Goal: Task Accomplishment & Management: Use online tool/utility

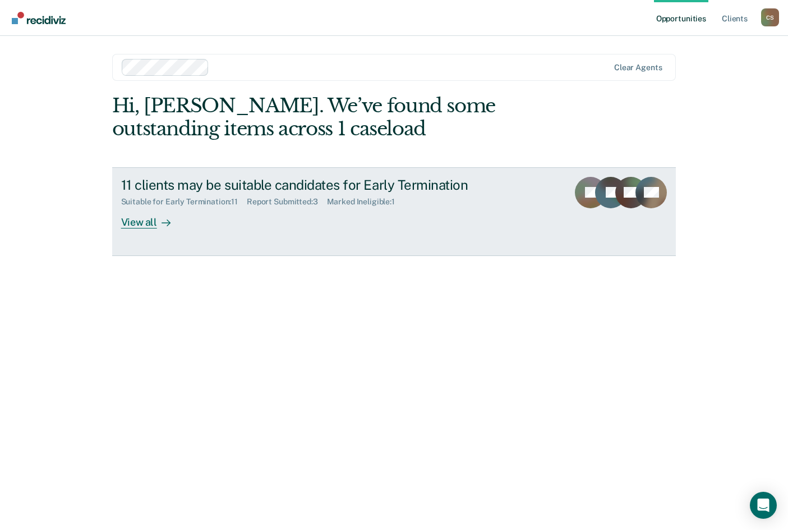
click at [155, 220] on div "View all" at bounding box center [152, 218] width 63 height 22
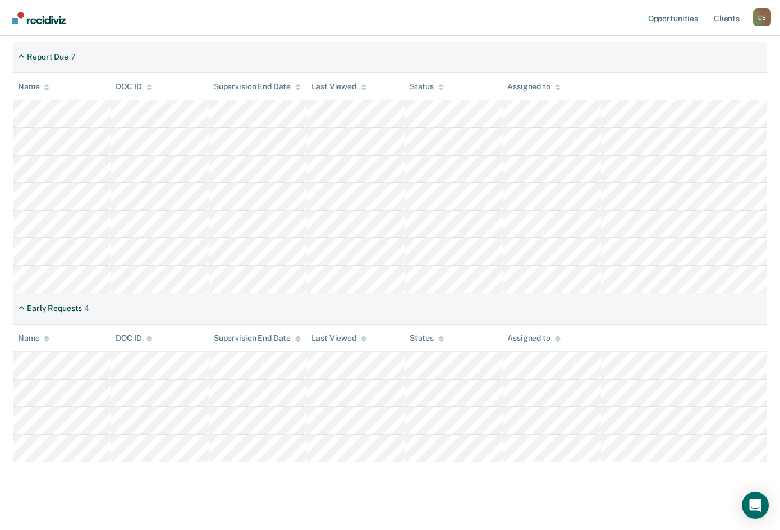
scroll to position [237, 0]
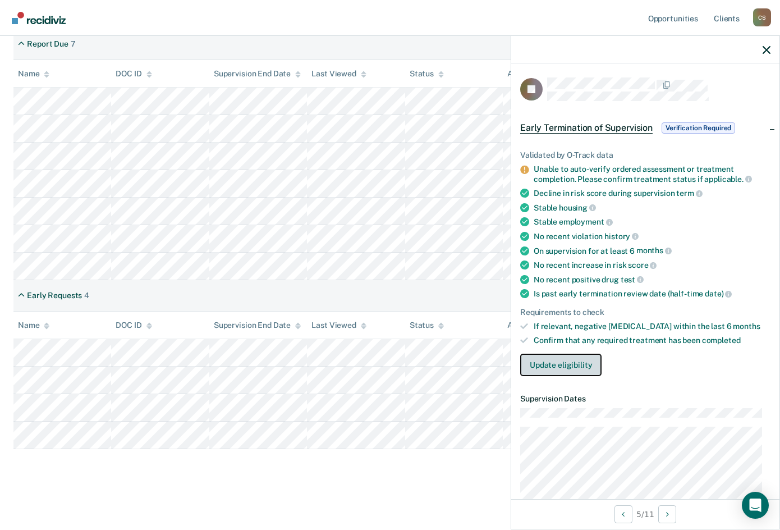
click at [582, 359] on button "Update eligibility" at bounding box center [560, 365] width 81 height 22
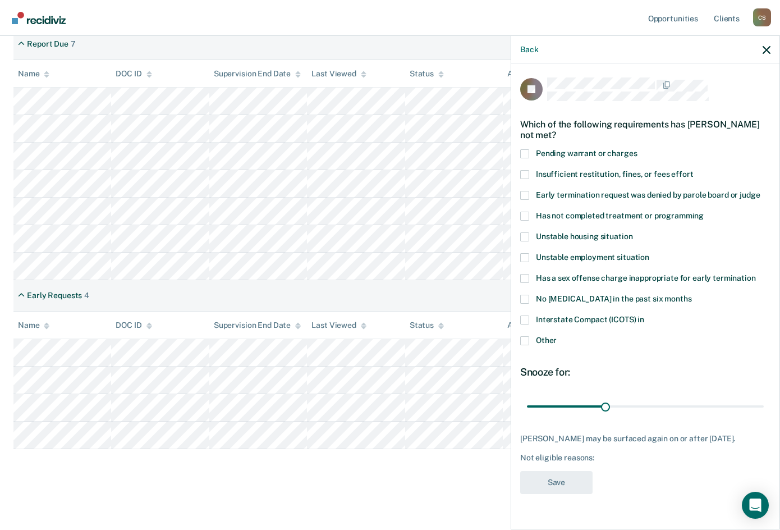
click at [528, 213] on span at bounding box center [524, 216] width 9 height 9
click at [704, 212] on input "Has not completed treatment or programming" at bounding box center [704, 212] width 0 height 0
click at [524, 259] on span at bounding box center [524, 257] width 9 height 9
click at [649, 253] on input "Unstable employment situation" at bounding box center [649, 253] width 0 height 0
click at [524, 259] on span at bounding box center [524, 257] width 9 height 9
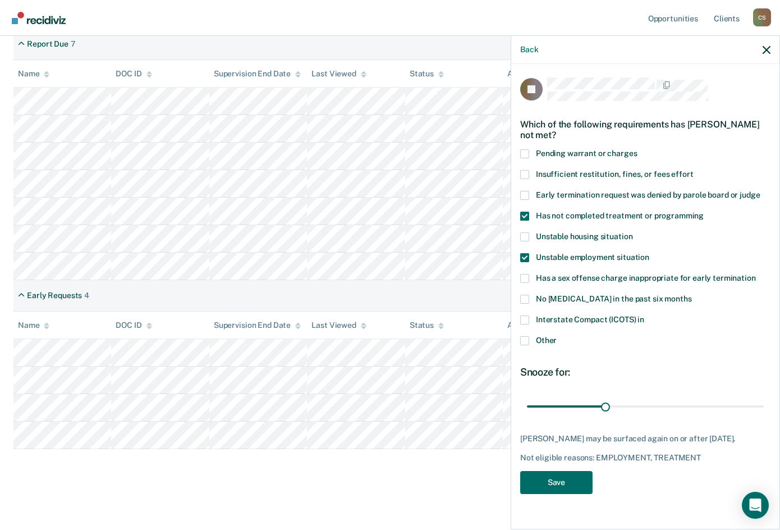
click at [649, 253] on input "Unstable employment situation" at bounding box center [649, 253] width 0 height 0
drag, startPoint x: 606, startPoint y: 407, endPoint x: 805, endPoint y: 426, distance: 199.5
type input "90"
click at [764, 416] on input "range" at bounding box center [645, 406] width 237 height 20
click at [561, 490] on button "Save" at bounding box center [556, 482] width 72 height 23
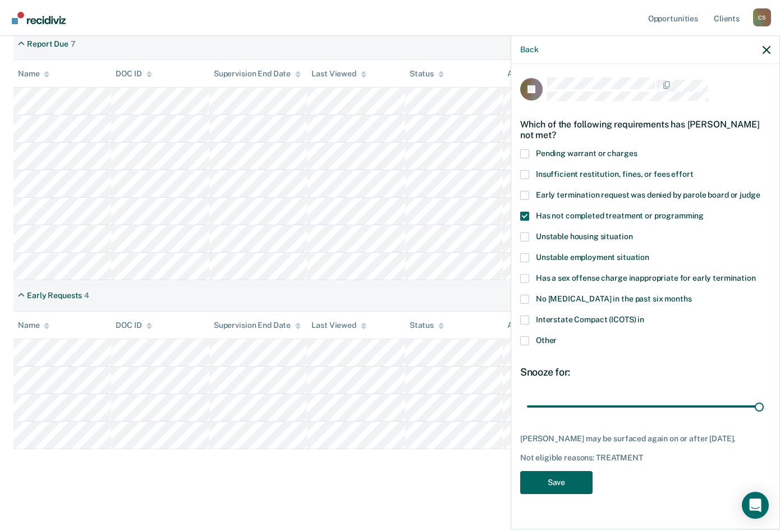
scroll to position [210, 0]
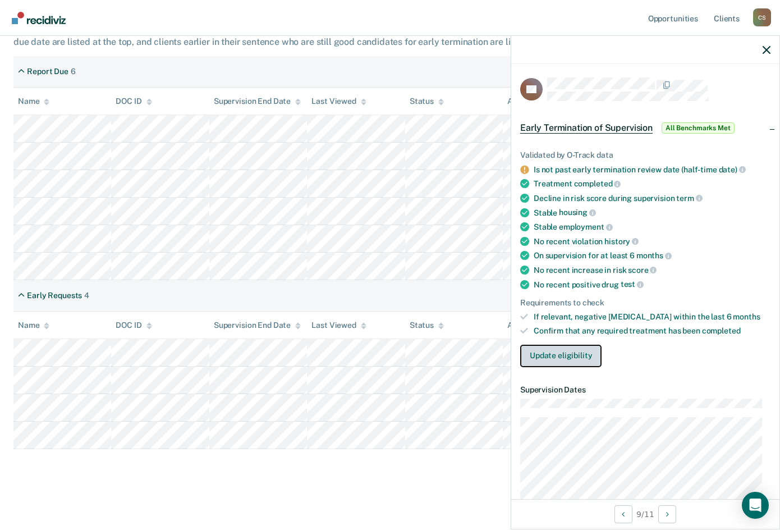
click at [559, 351] on button "Update eligibility" at bounding box center [560, 356] width 81 height 22
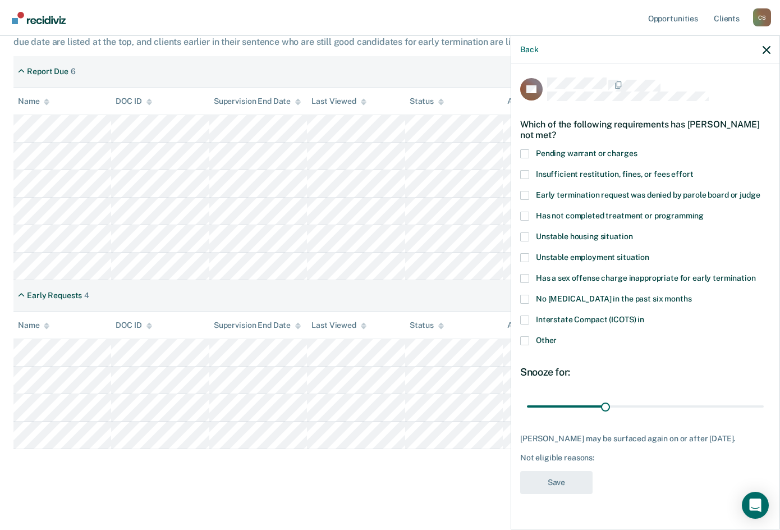
click at [523, 340] on span at bounding box center [524, 340] width 9 height 9
click at [557, 336] on input "Other" at bounding box center [557, 336] width 0 height 0
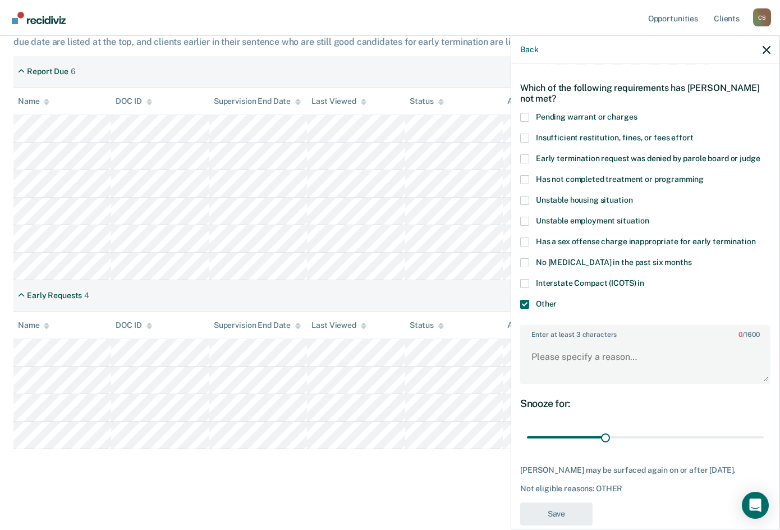
scroll to position [54, 0]
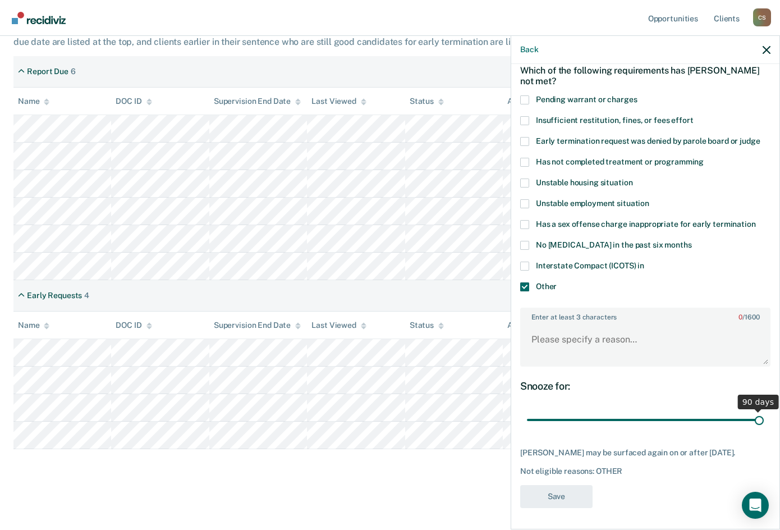
drag, startPoint x: 603, startPoint y: 419, endPoint x: 758, endPoint y: 416, distance: 154.9
type input "90"
click at [758, 416] on input "range" at bounding box center [645, 420] width 237 height 20
click at [599, 349] on textarea "Enter at least 3 characters 0 / 1600" at bounding box center [645, 345] width 248 height 42
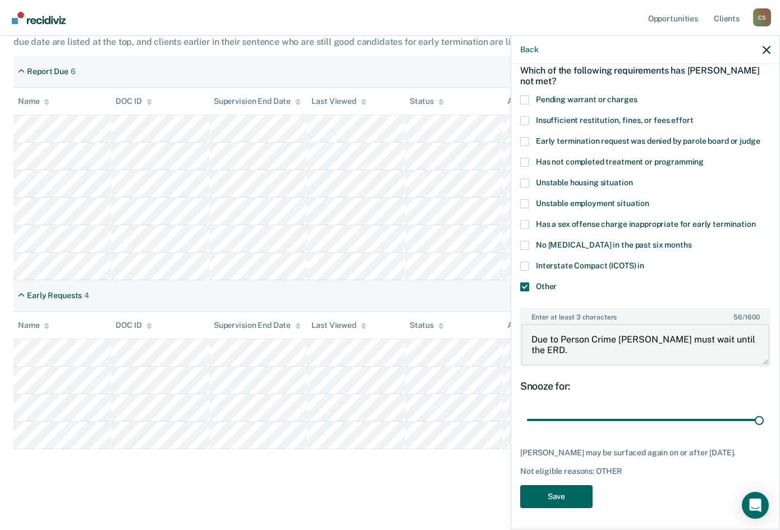
type textarea "Due to Person Crime [PERSON_NAME] must wait until the ERD."
click at [556, 490] on button "Save" at bounding box center [556, 496] width 72 height 23
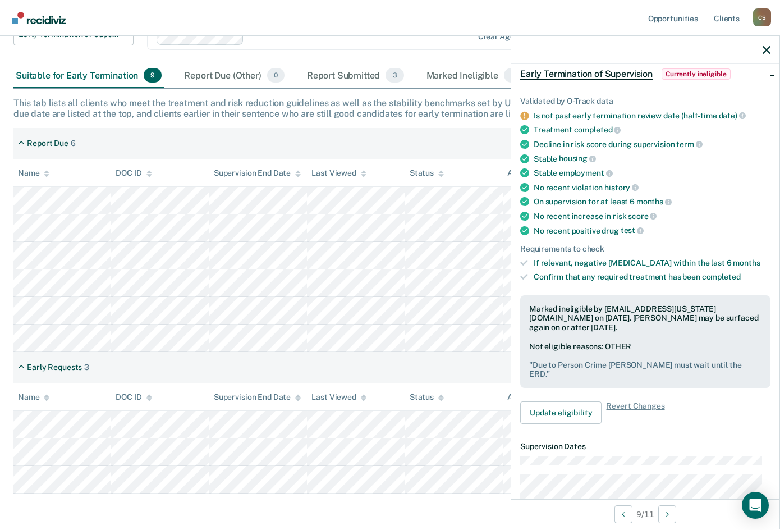
scroll to position [182, 0]
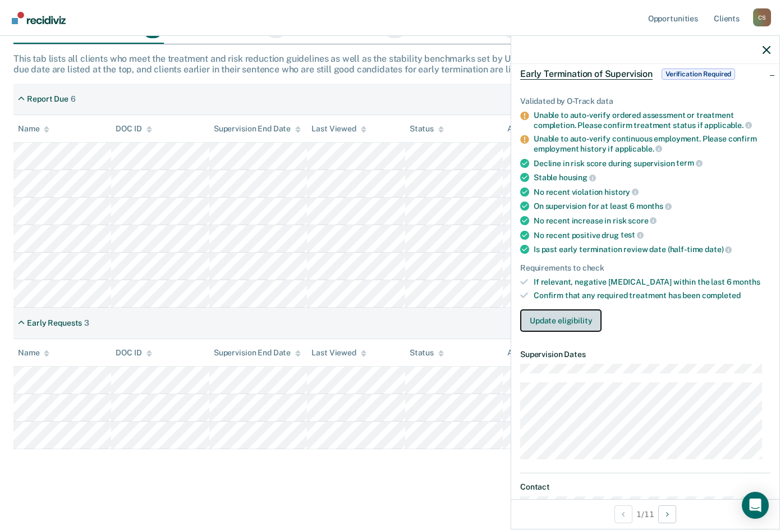
click at [549, 316] on button "Update eligibility" at bounding box center [560, 320] width 81 height 22
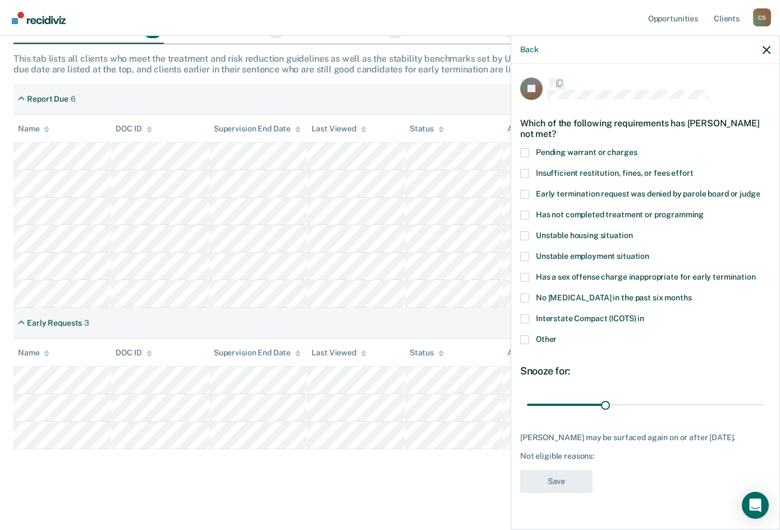
scroll to position [0, 0]
click at [767, 48] on icon "button" at bounding box center [767, 50] width 8 height 8
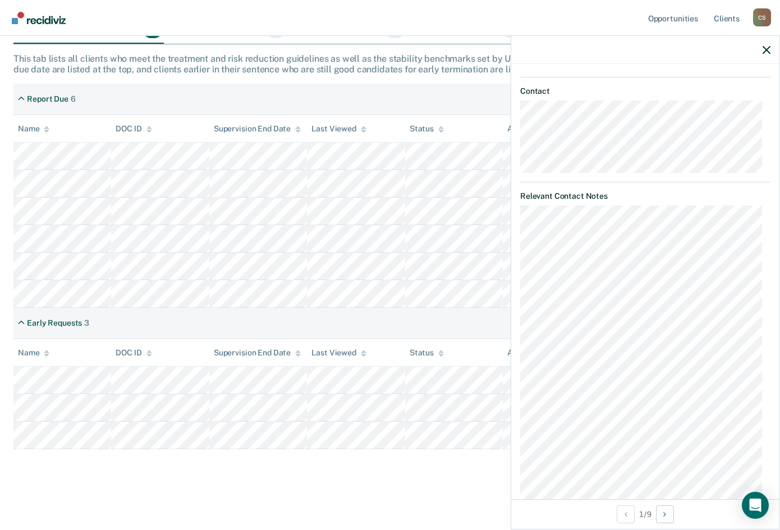
scroll to position [509, 0]
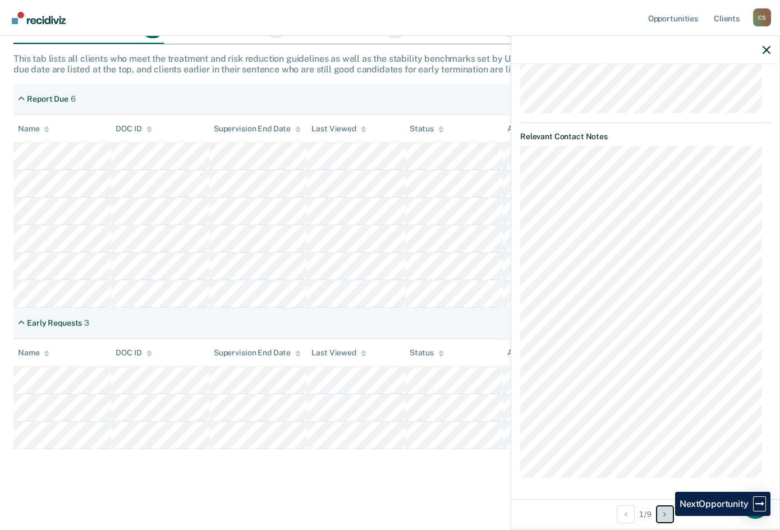
click at [666, 515] on icon "Next Opportunity" at bounding box center [664, 514] width 3 height 8
click at [666, 514] on icon "Next Opportunity" at bounding box center [664, 514] width 3 height 8
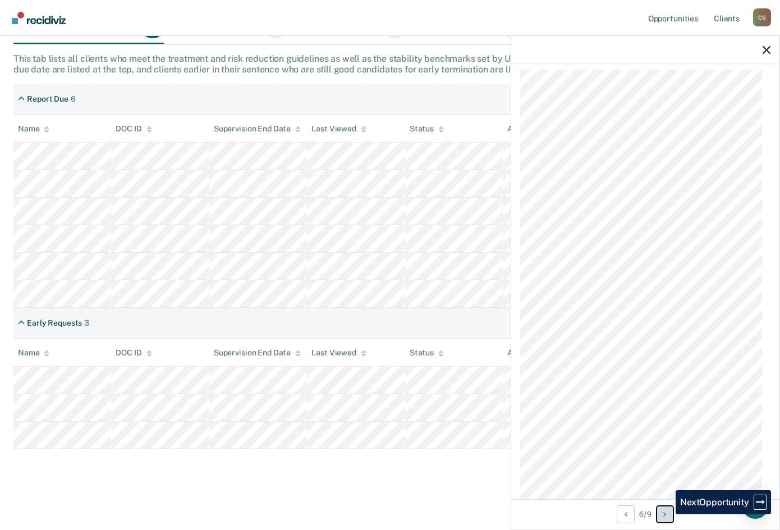
scroll to position [561, 0]
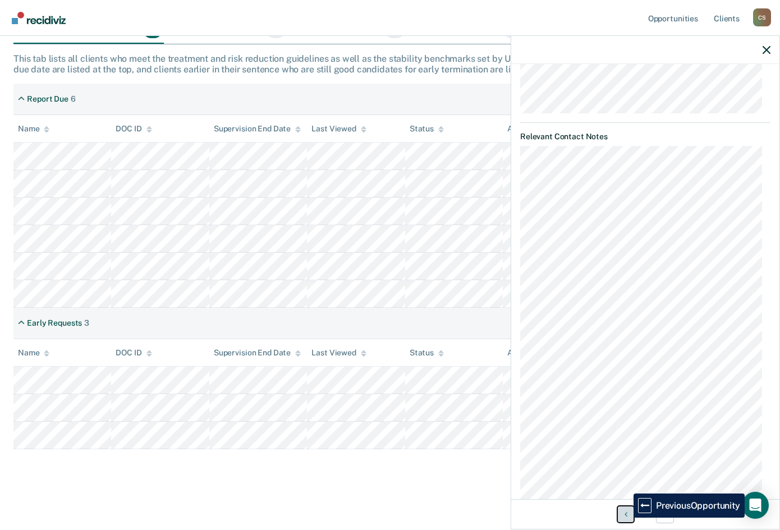
click at [625, 517] on icon "Previous Opportunity" at bounding box center [626, 514] width 3 height 8
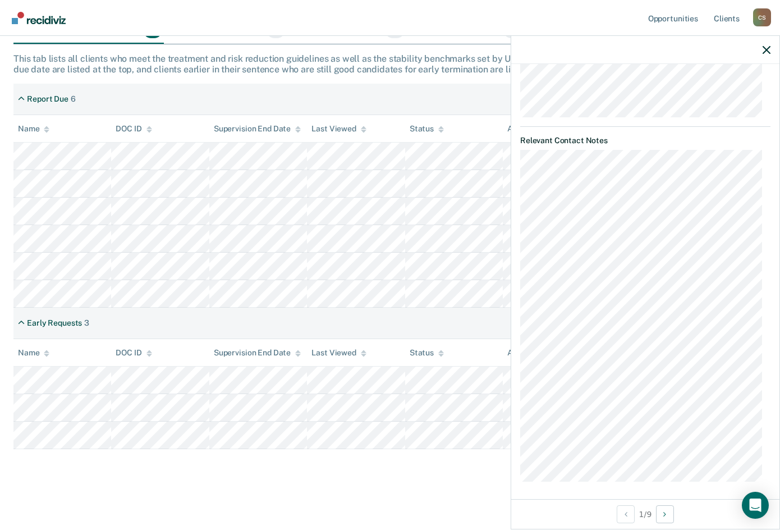
scroll to position [509, 0]
click at [767, 47] on icon "button" at bounding box center [767, 50] width 8 height 8
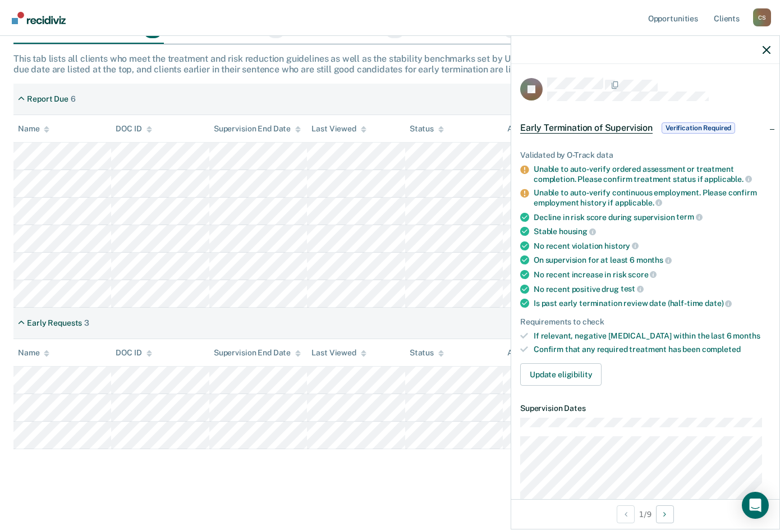
click at [690, 125] on span "Verification Required" at bounding box center [699, 127] width 74 height 11
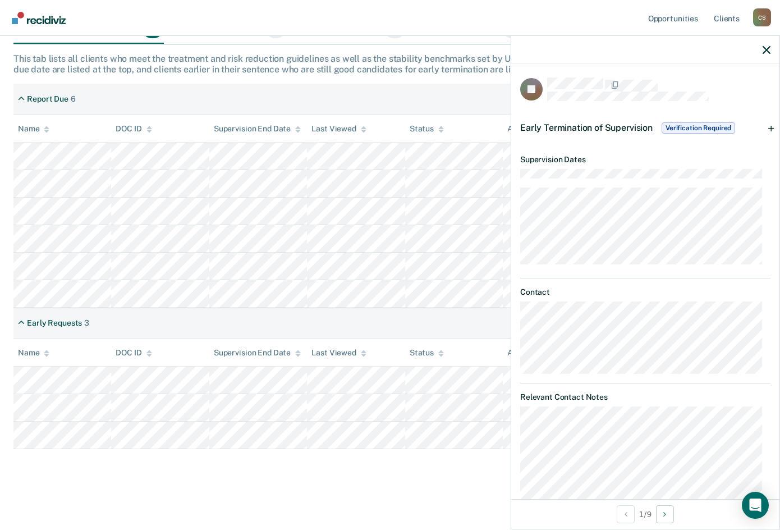
click at [690, 125] on span "Verification Required" at bounding box center [699, 127] width 74 height 11
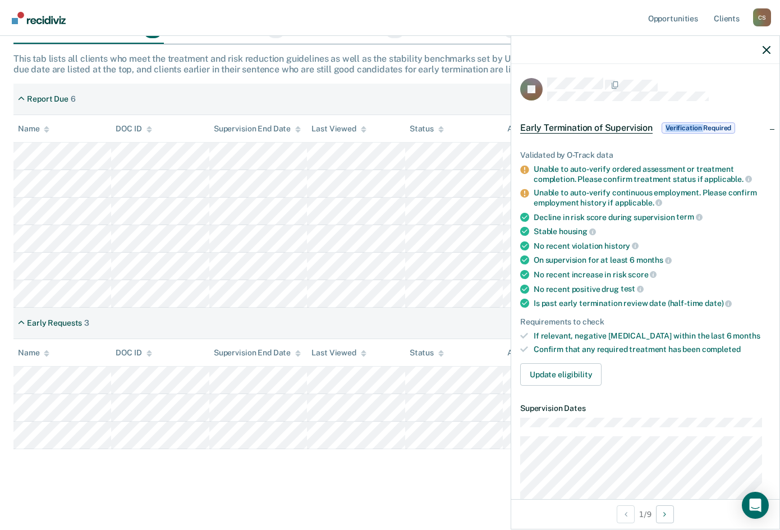
click at [690, 125] on span "Verification Required" at bounding box center [699, 127] width 74 height 11
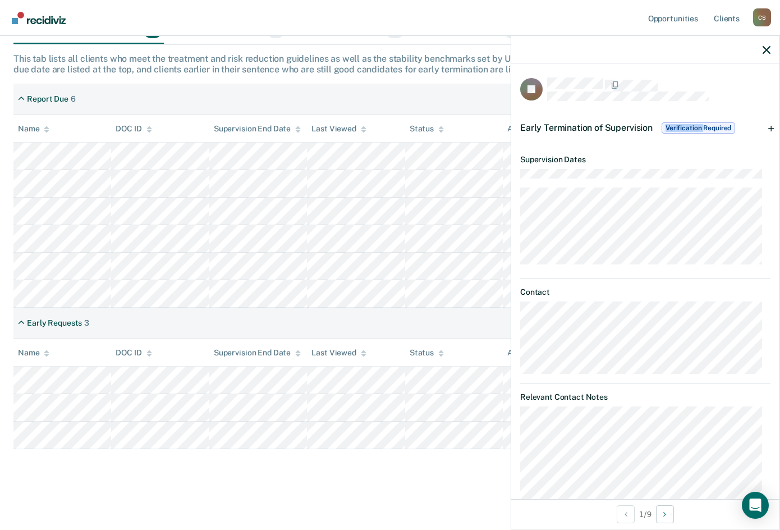
click at [691, 125] on span "Verification Required" at bounding box center [699, 127] width 74 height 11
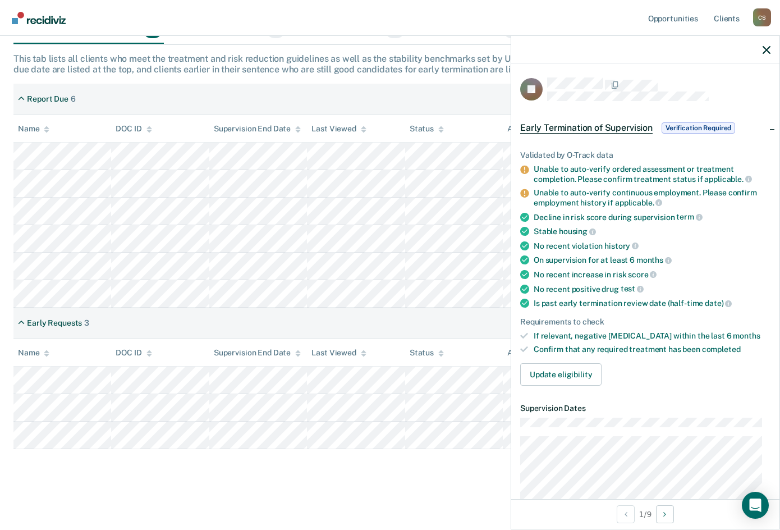
click at [691, 125] on span "Verification Required" at bounding box center [699, 127] width 74 height 11
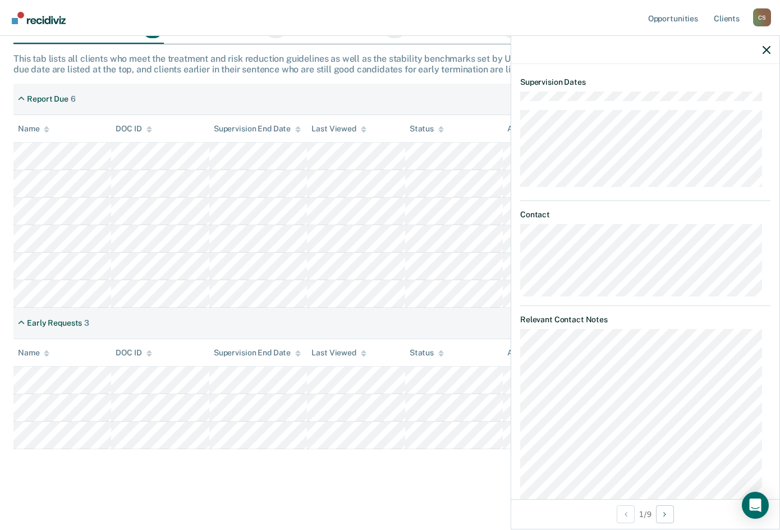
scroll to position [0, 0]
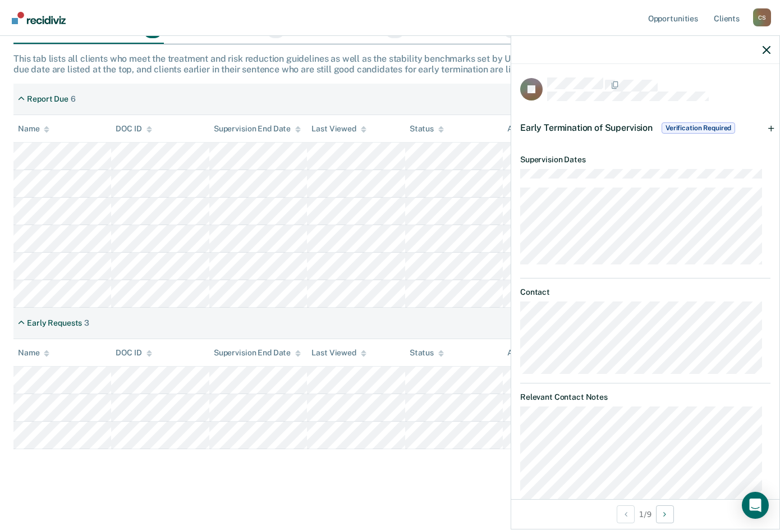
click at [763, 127] on div "Early Termination of Supervision Verification Required" at bounding box center [645, 128] width 268 height 36
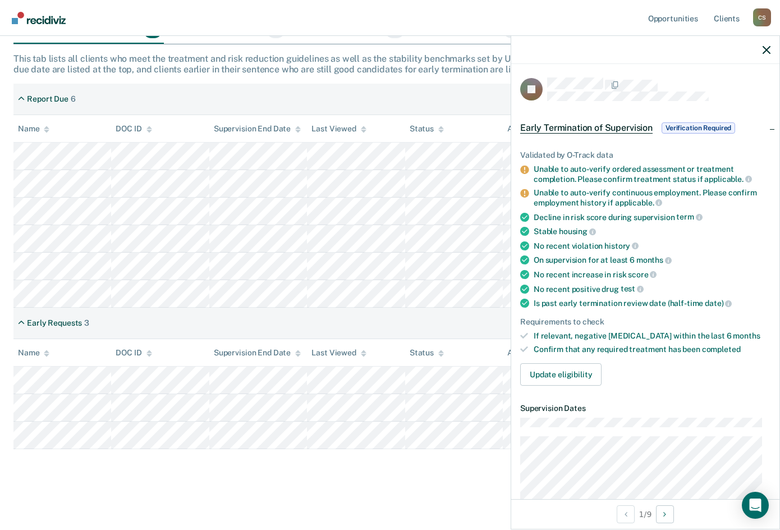
scroll to position [56, 0]
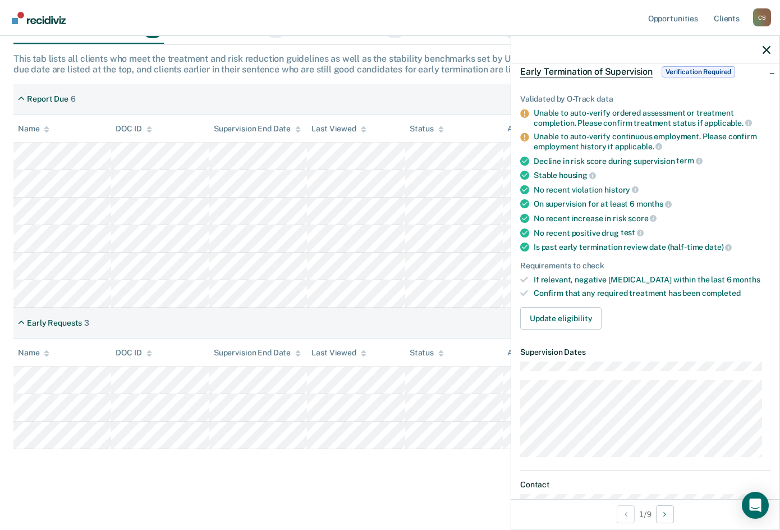
click at [544, 116] on div "Unable to auto-verify ordered assessment or treatment completion. Please confir…" at bounding box center [652, 117] width 237 height 19
click at [525, 113] on icon at bounding box center [524, 113] width 8 height 8
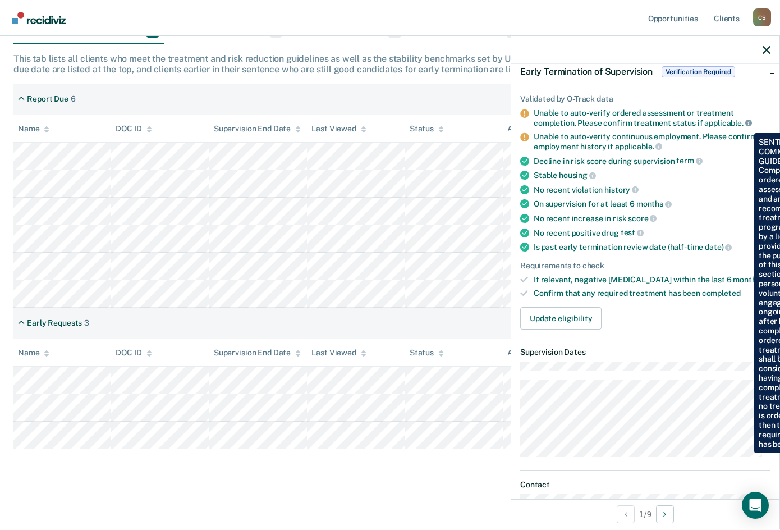
click at [746, 125] on icon at bounding box center [748, 123] width 7 height 7
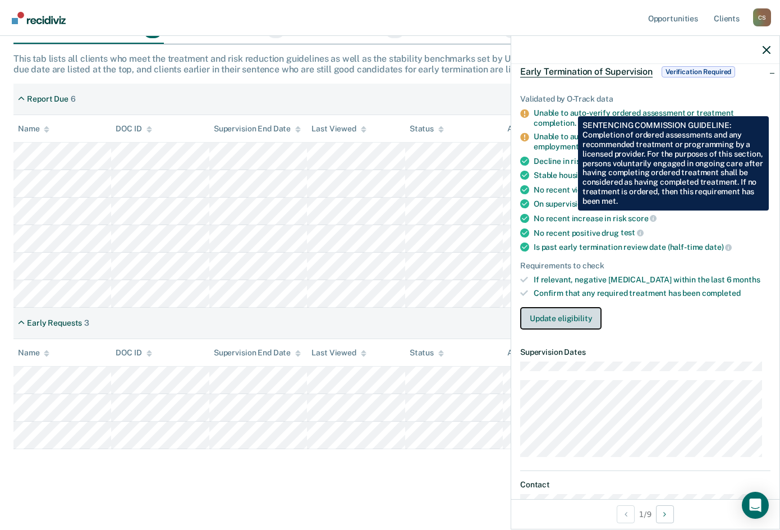
click at [579, 317] on button "Update eligibility" at bounding box center [560, 318] width 81 height 22
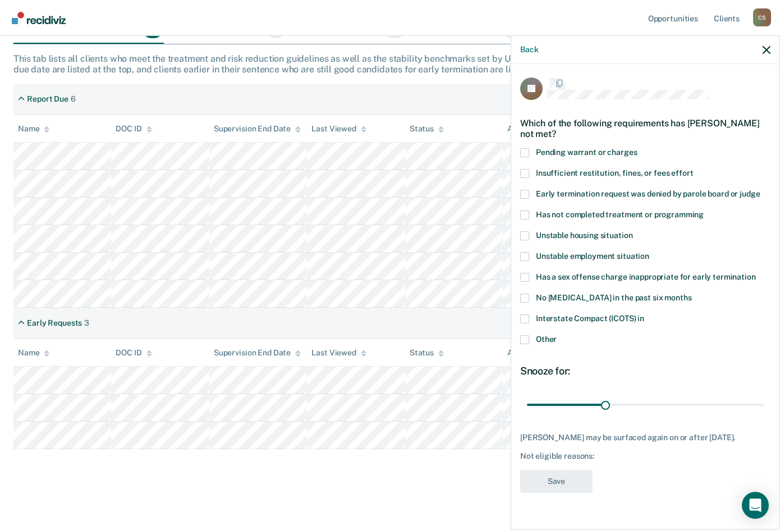
scroll to position [0, 0]
click at [527, 173] on span at bounding box center [524, 174] width 9 height 9
click at [693, 170] on input "Insufficient restitution, fines, or fees effort" at bounding box center [693, 170] width 0 height 0
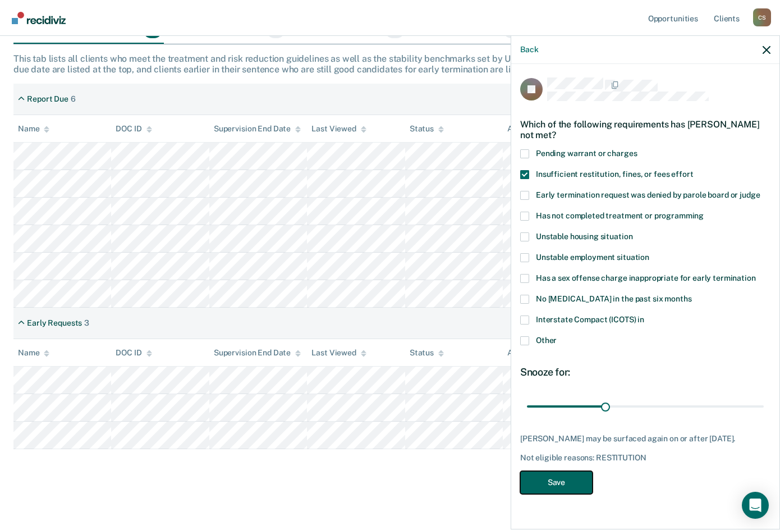
click at [563, 476] on button "Save" at bounding box center [556, 482] width 72 height 23
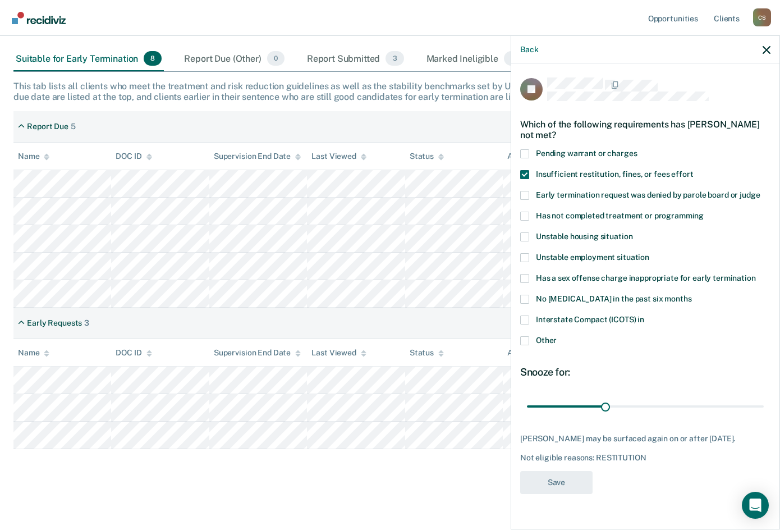
scroll to position [155, 0]
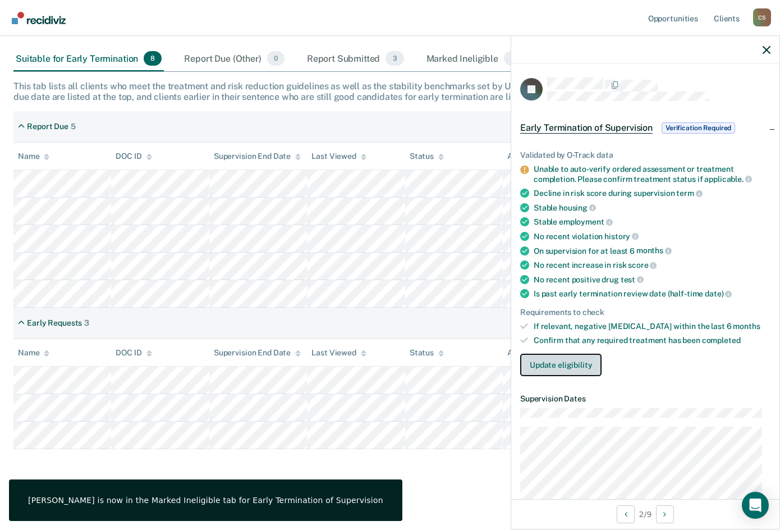
click at [570, 368] on button "Update eligibility" at bounding box center [560, 365] width 81 height 22
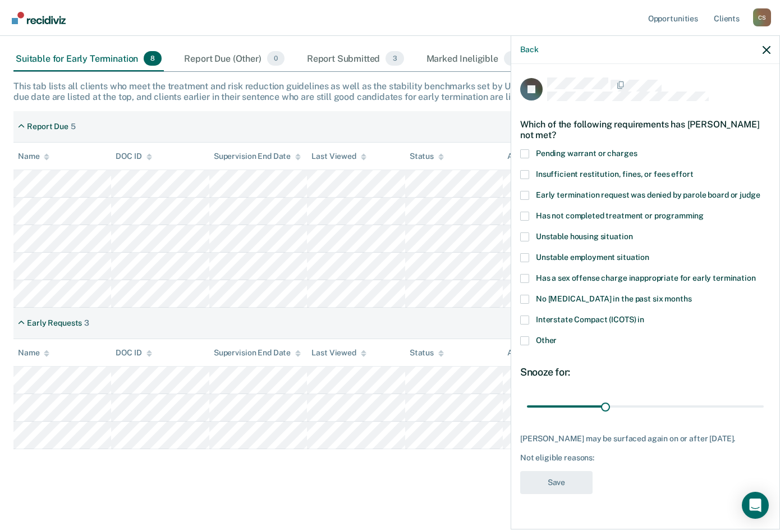
click at [530, 342] on label "Other" at bounding box center [645, 342] width 250 height 12
click at [557, 336] on input "Other" at bounding box center [557, 336] width 0 height 0
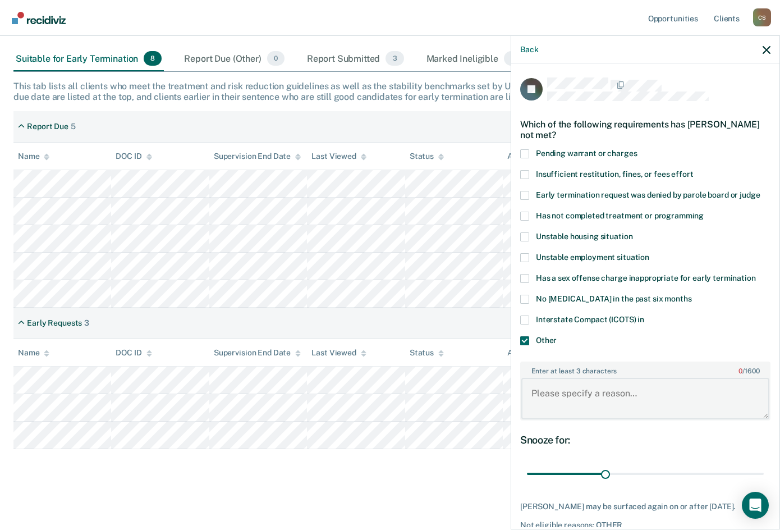
click at [571, 410] on textarea "Enter at least 3 characters 0 / 1600" at bounding box center [645, 399] width 248 height 42
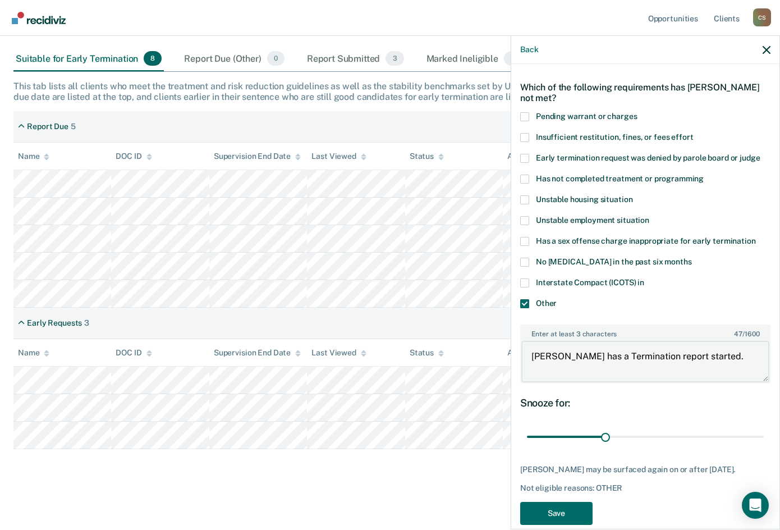
scroll to position [54, 0]
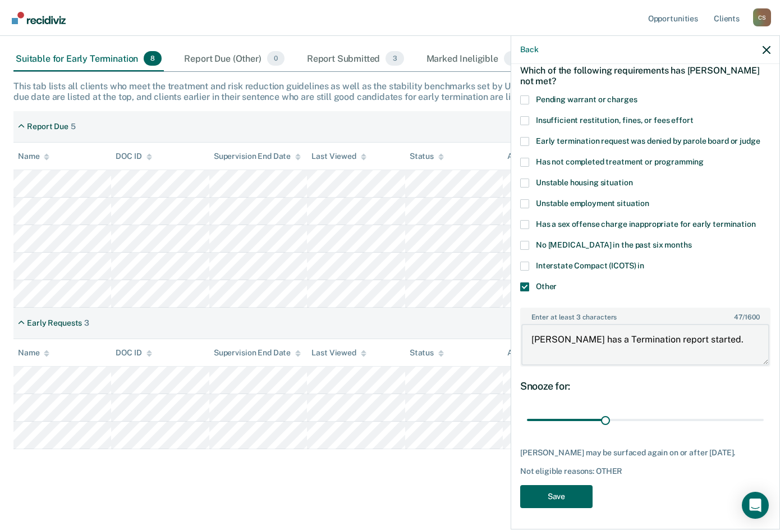
type textarea "[PERSON_NAME] has a Termination report started."
click at [562, 497] on button "Save" at bounding box center [556, 496] width 72 height 23
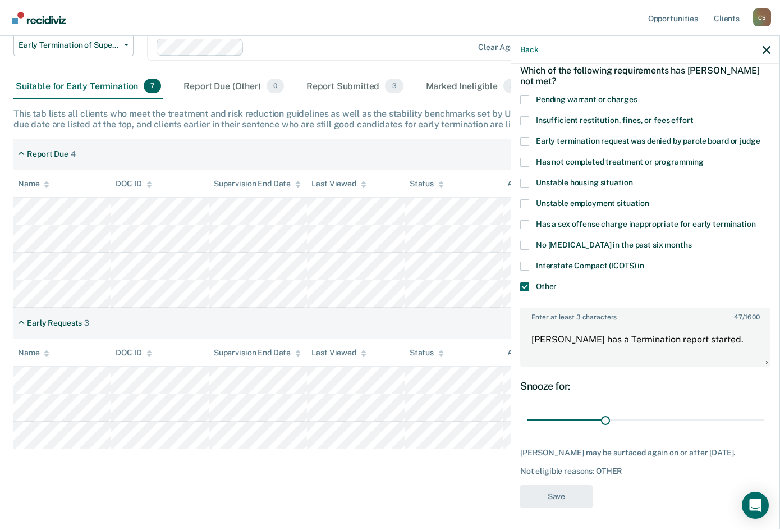
scroll to position [127, 0]
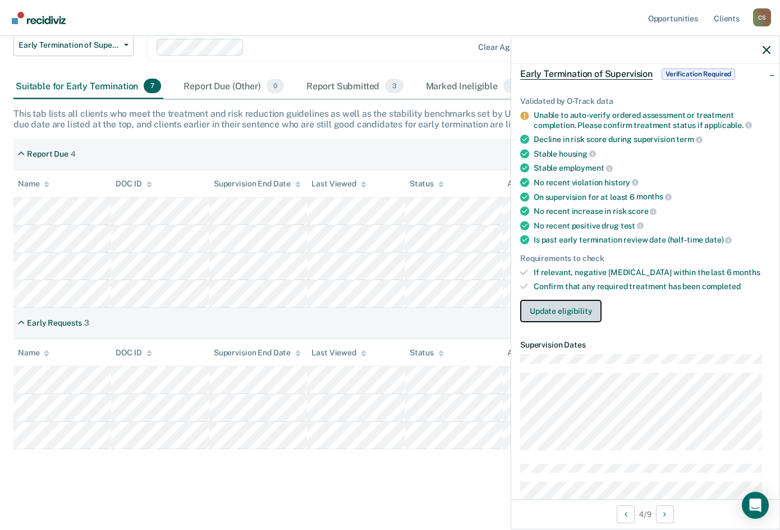
click at [548, 313] on button "Update eligibility" at bounding box center [560, 311] width 81 height 22
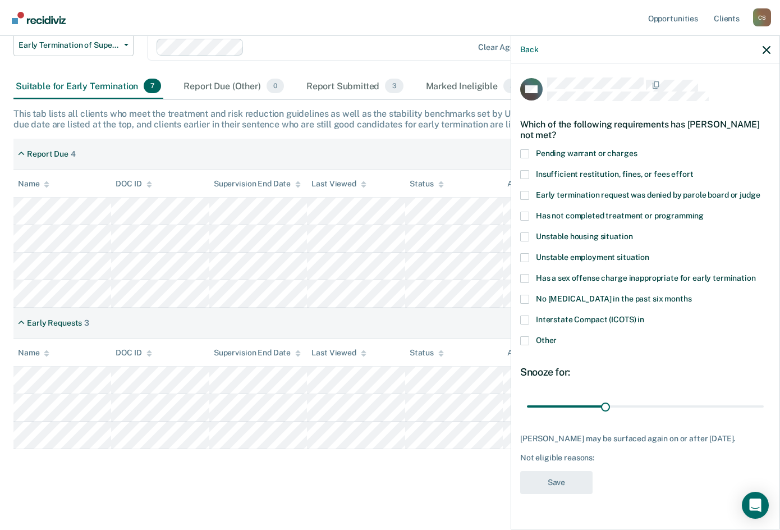
scroll to position [0, 0]
click at [542, 341] on span "Other" at bounding box center [546, 340] width 21 height 9
click at [557, 336] on input "Other" at bounding box center [557, 336] width 0 height 0
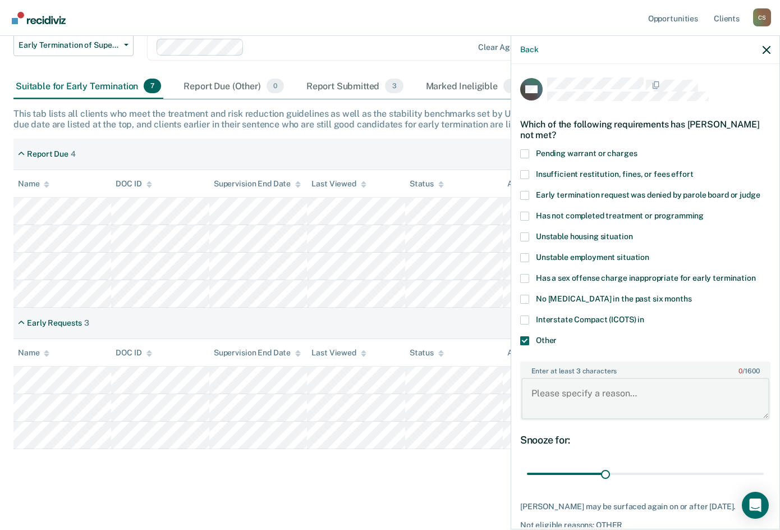
click at [561, 393] on textarea "Enter at least 3 characters 0 / 1600" at bounding box center [645, 399] width 248 height 42
click at [670, 394] on textarea "Has a Termination report started." at bounding box center [645, 399] width 248 height 42
click at [671, 394] on textarea "Has a Termination report started." at bounding box center [645, 399] width 248 height 42
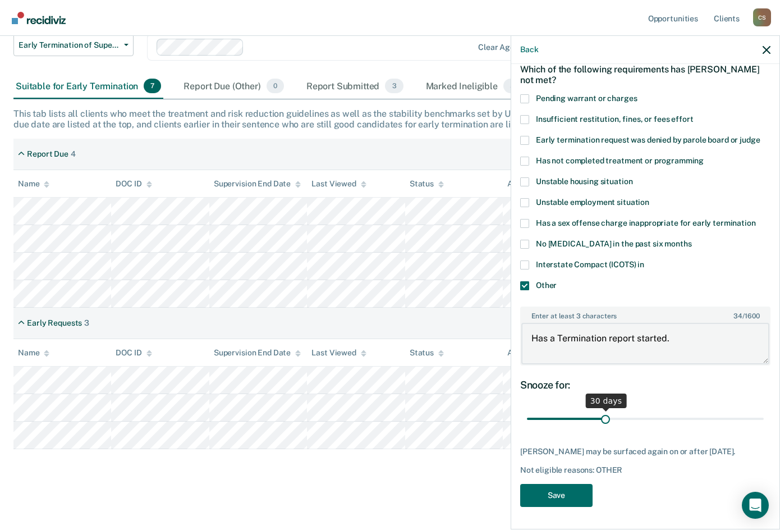
scroll to position [63, 0]
type textarea "Has a Termination report started."
click at [557, 492] on button "Save" at bounding box center [556, 495] width 72 height 23
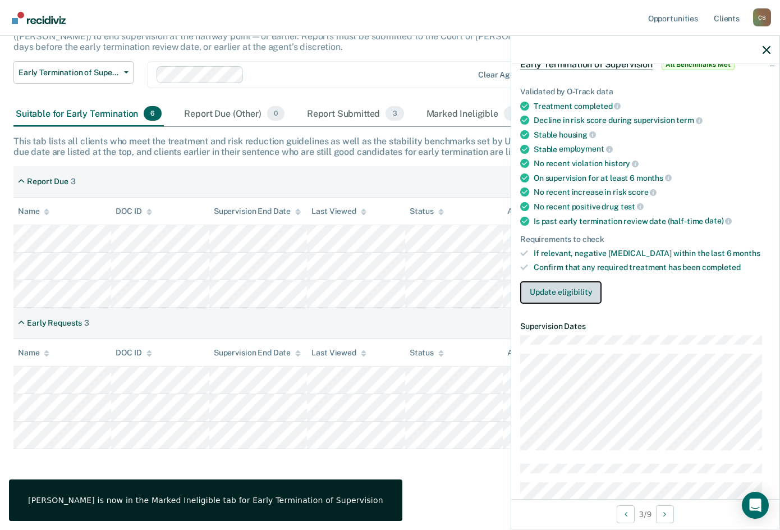
click at [562, 293] on button "Update eligibility" at bounding box center [560, 292] width 81 height 22
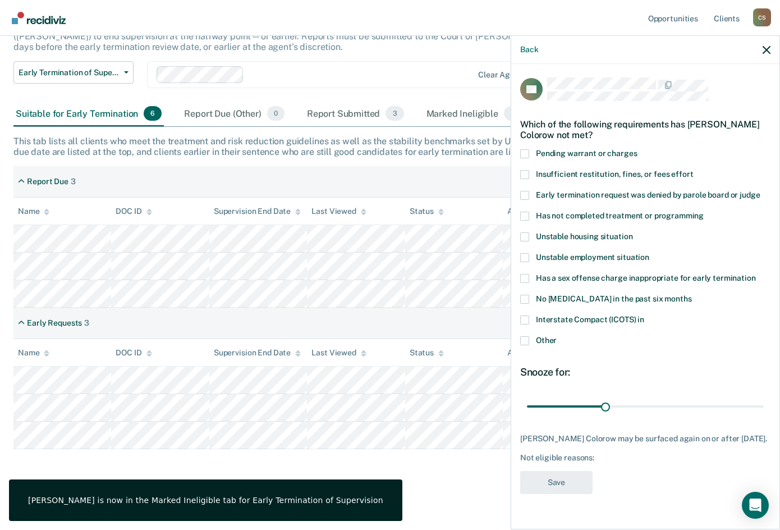
scroll to position [0, 0]
click at [531, 340] on label "Other" at bounding box center [645, 342] width 250 height 12
click at [557, 336] on input "Other" at bounding box center [557, 336] width 0 height 0
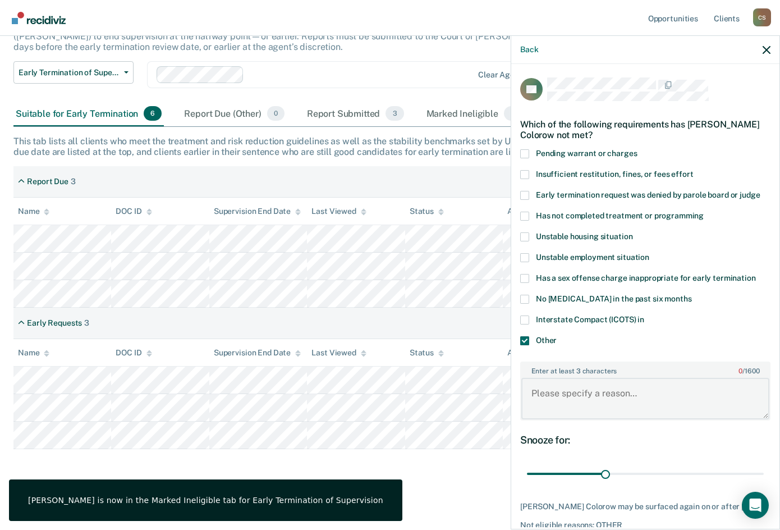
click at [561, 396] on textarea "Enter at least 3 characters 0 / 1600" at bounding box center [645, 399] width 248 height 42
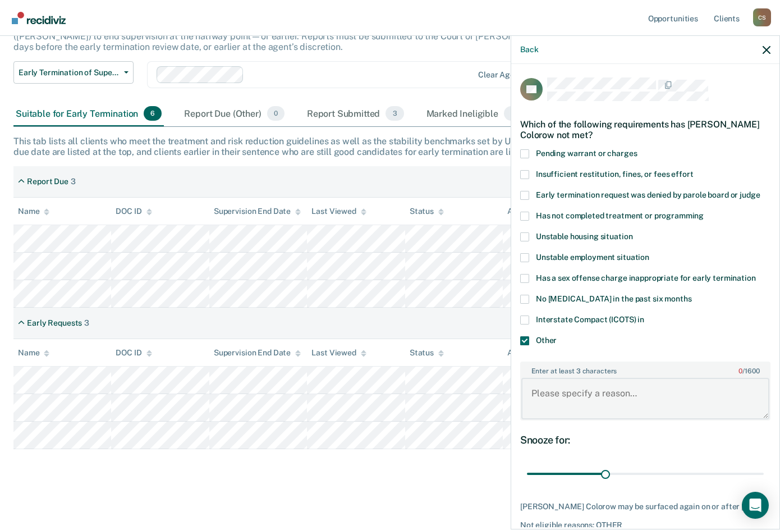
paste textarea "Has a Termination report started."
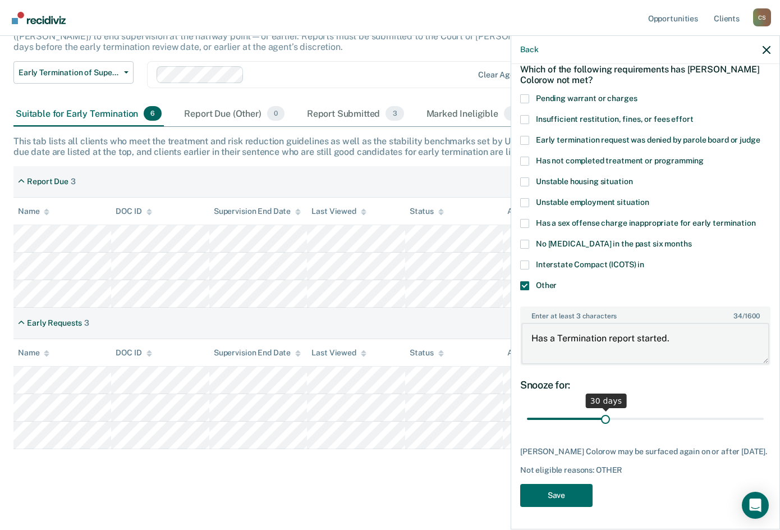
scroll to position [63, 0]
type textarea "Has a Termination report started."
click at [565, 488] on button "Save" at bounding box center [556, 495] width 72 height 23
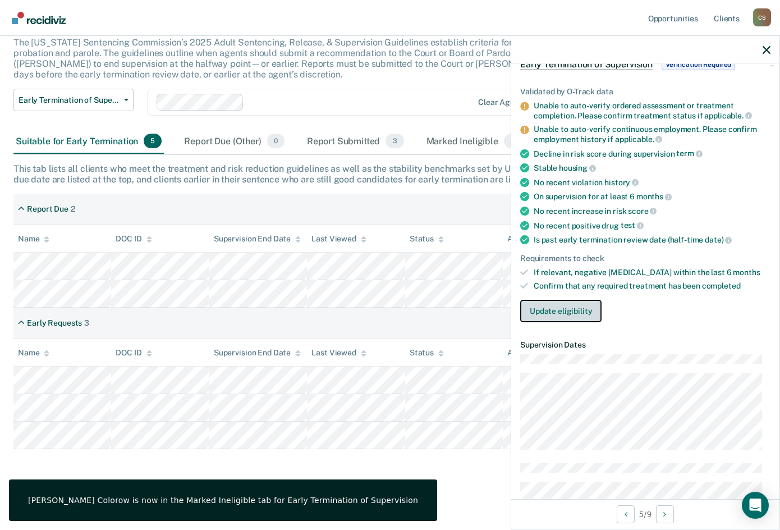
click at [542, 300] on button "Update eligibility" at bounding box center [560, 311] width 81 height 22
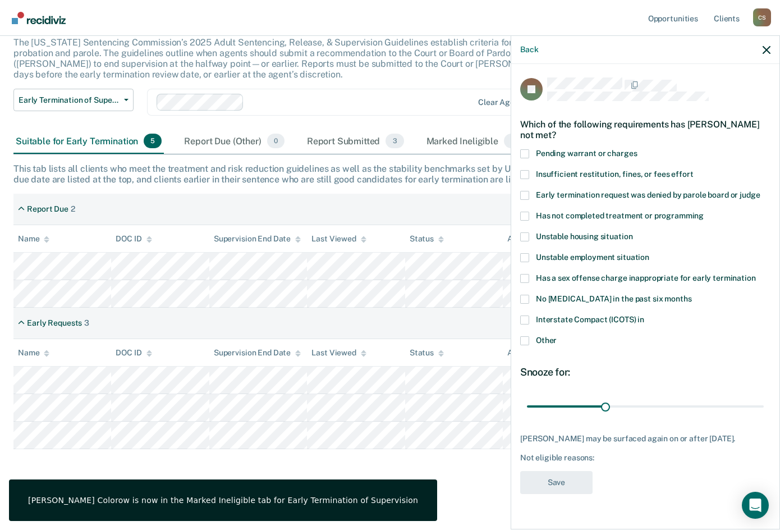
click at [524, 341] on span at bounding box center [524, 340] width 9 height 9
click at [557, 336] on input "Other" at bounding box center [557, 336] width 0 height 0
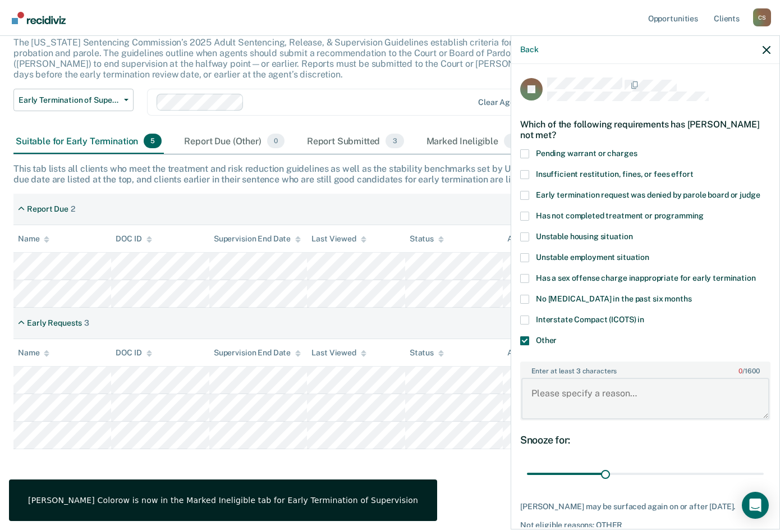
click at [576, 396] on textarea "Enter at least 3 characters 0 / 1600" at bounding box center [645, 399] width 248 height 42
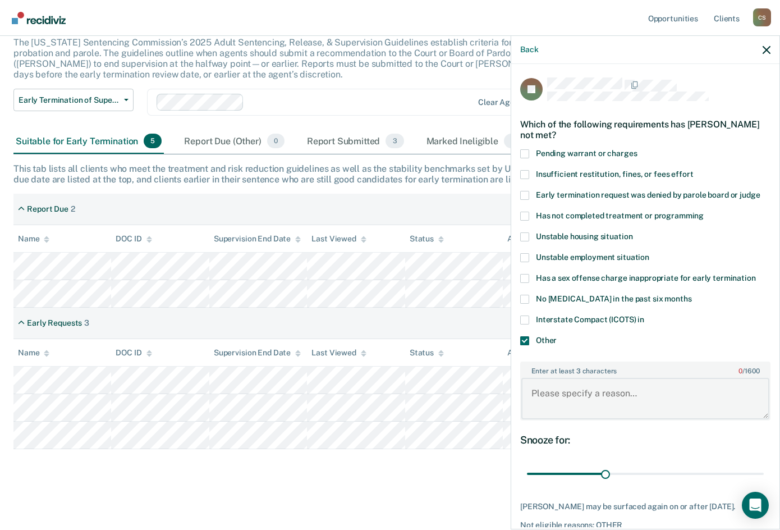
paste textarea "Has a Termination report started."
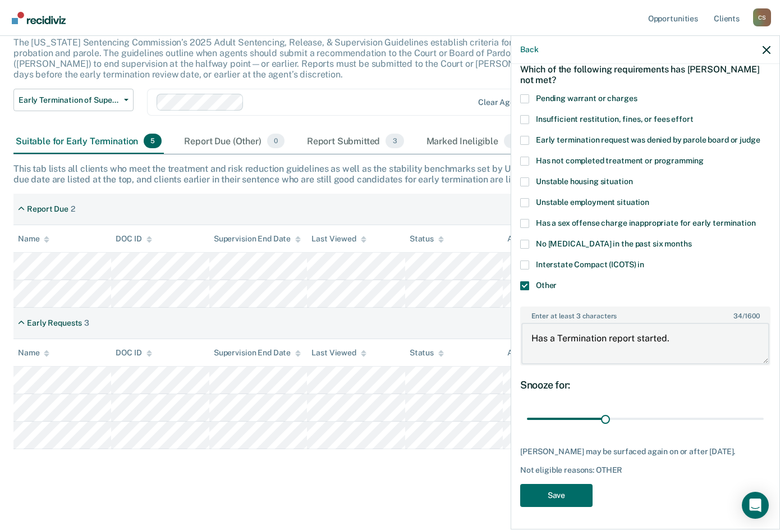
scroll to position [63, 0]
type textarea "Has a Termination report started."
click at [545, 492] on button "Save" at bounding box center [556, 495] width 72 height 23
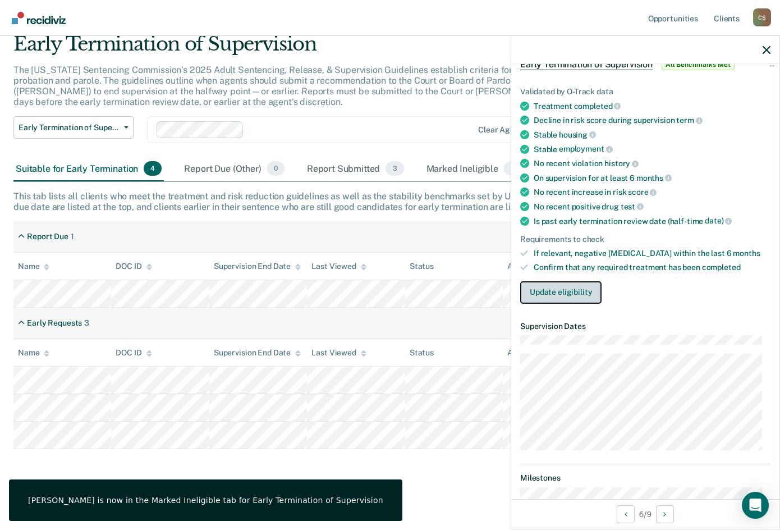
click at [538, 291] on button "Update eligibility" at bounding box center [560, 292] width 81 height 22
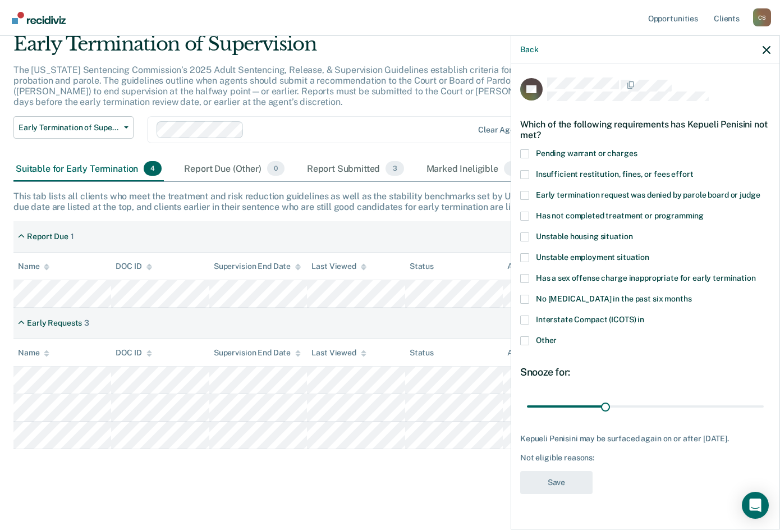
click at [529, 334] on div "Interstate Compact (ICOTS) in" at bounding box center [645, 325] width 250 height 21
click at [523, 346] on label "Other" at bounding box center [645, 342] width 250 height 12
click at [557, 336] on input "Other" at bounding box center [557, 336] width 0 height 0
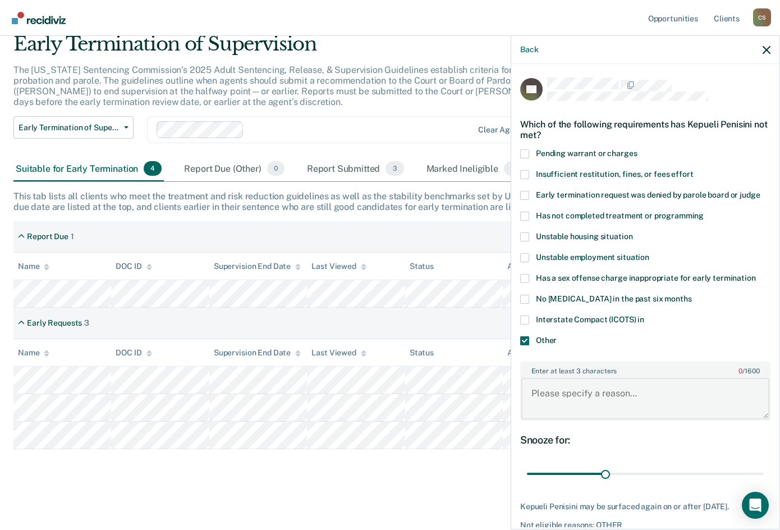
drag, startPoint x: 543, startPoint y: 392, endPoint x: 549, endPoint y: 392, distance: 6.2
click at [544, 392] on textarea "Enter at least 3 characters 0 / 1600" at bounding box center [645, 399] width 248 height 42
type textarea "[PERSON_NAME] has yet to complete a GED as is court ordered."
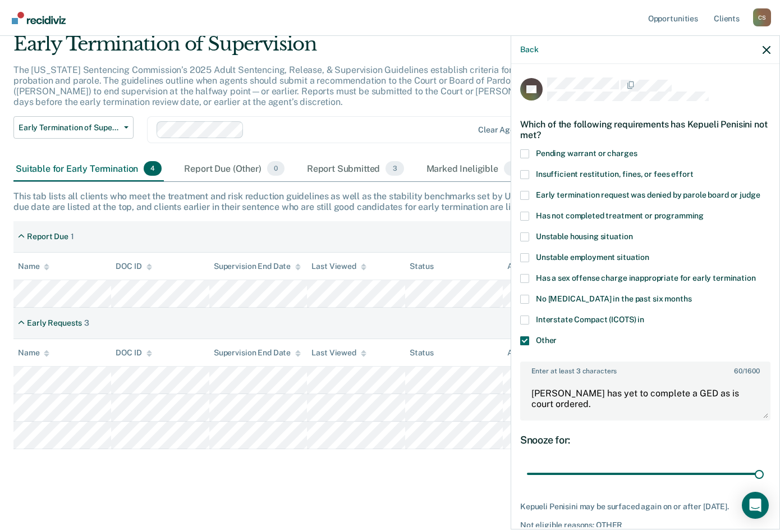
drag, startPoint x: 603, startPoint y: 476, endPoint x: 746, endPoint y: 489, distance: 143.1
type input "90"
click at [762, 476] on input "range" at bounding box center [645, 474] width 237 height 20
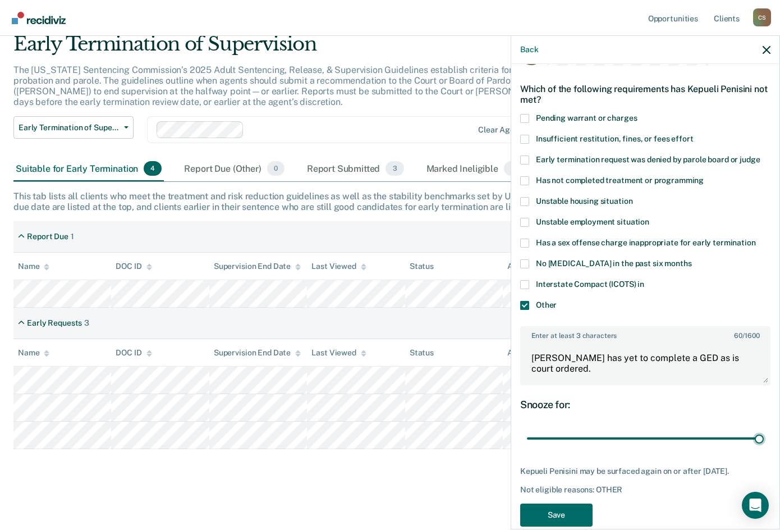
scroll to position [63, 0]
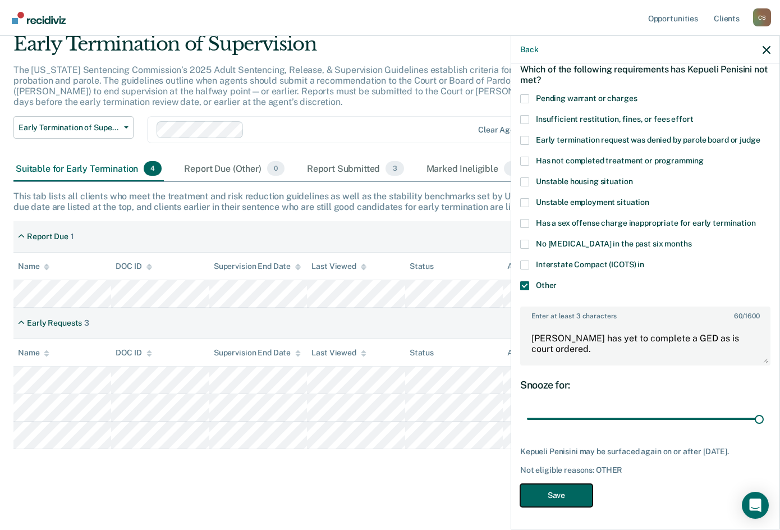
click at [571, 495] on button "Save" at bounding box center [556, 495] width 72 height 23
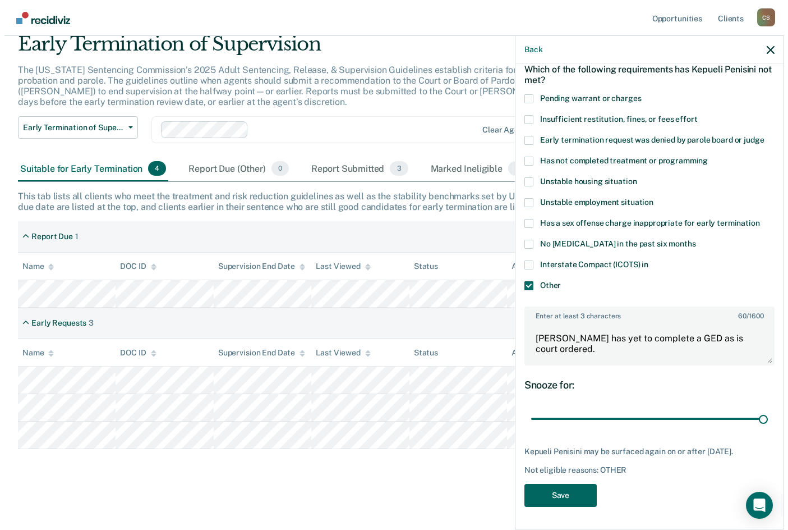
scroll to position [0, 0]
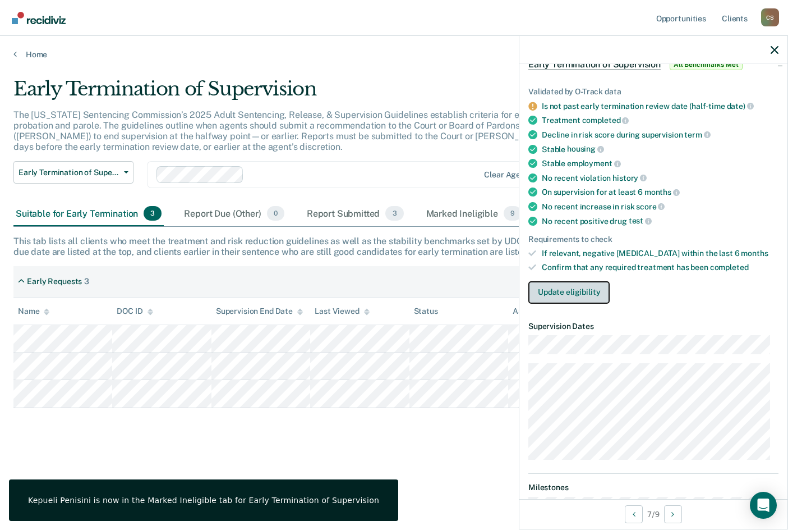
click at [564, 294] on button "Update eligibility" at bounding box center [569, 292] width 81 height 22
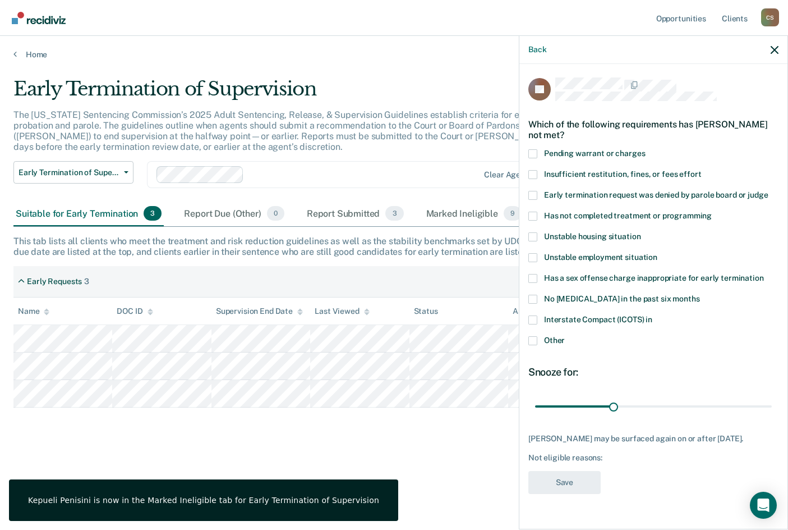
click at [530, 338] on span at bounding box center [533, 340] width 9 height 9
click at [565, 336] on input "Other" at bounding box center [565, 336] width 0 height 0
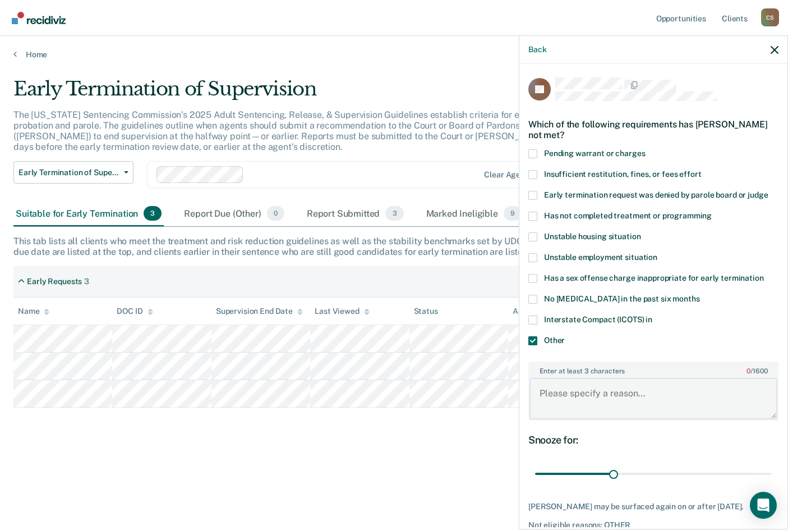
click at [576, 394] on textarea "Enter at least 3 characters 0 / 1600" at bounding box center [654, 399] width 248 height 42
paste textarea "Has a Termination report started."
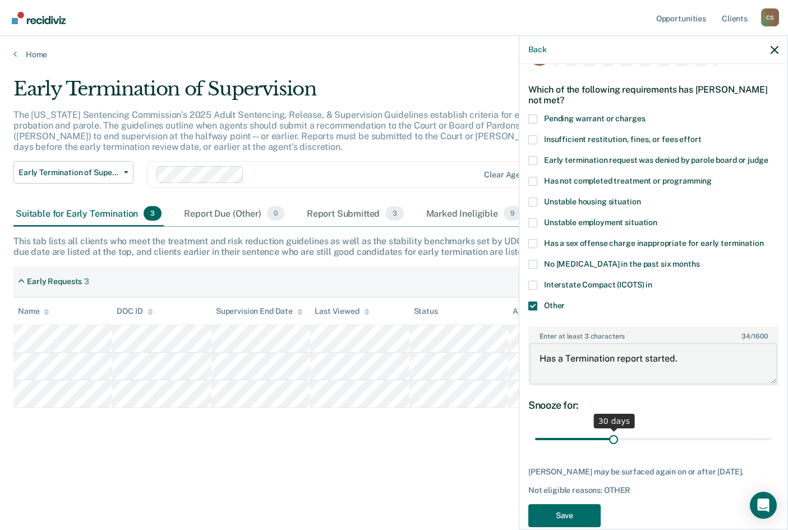
scroll to position [54, 0]
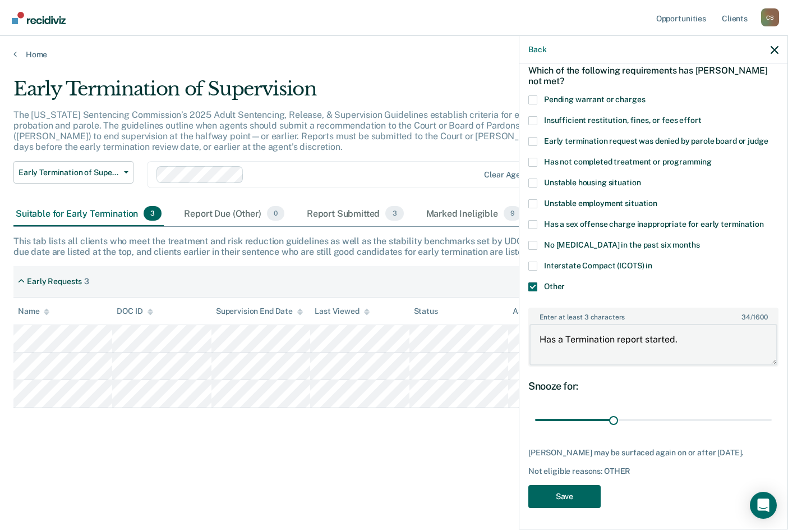
type textarea "Has a Termination report started."
click at [554, 495] on button "Save" at bounding box center [565, 496] width 72 height 23
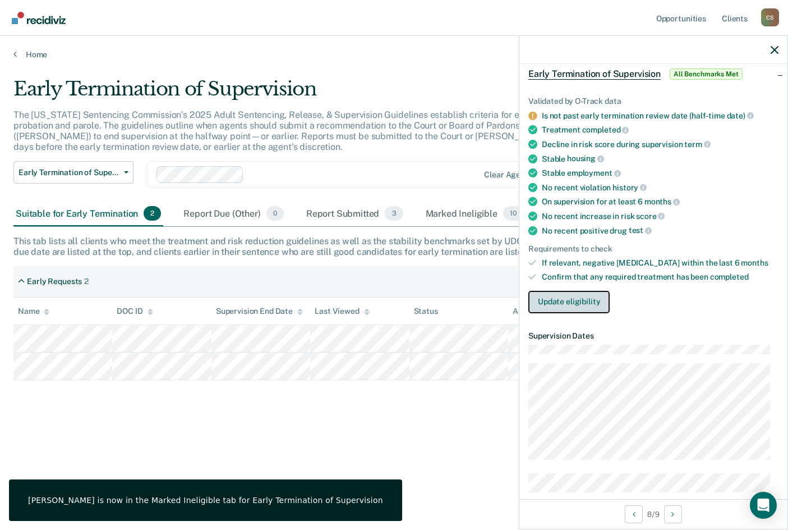
click at [558, 305] on button "Update eligibility" at bounding box center [569, 302] width 81 height 22
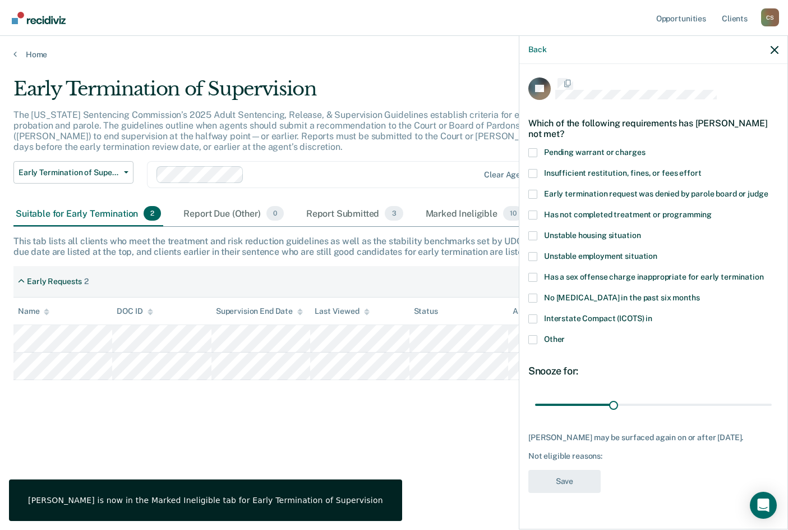
scroll to position [0, 0]
click at [536, 339] on span at bounding box center [533, 340] width 9 height 9
click at [565, 336] on input "Other" at bounding box center [565, 336] width 0 height 0
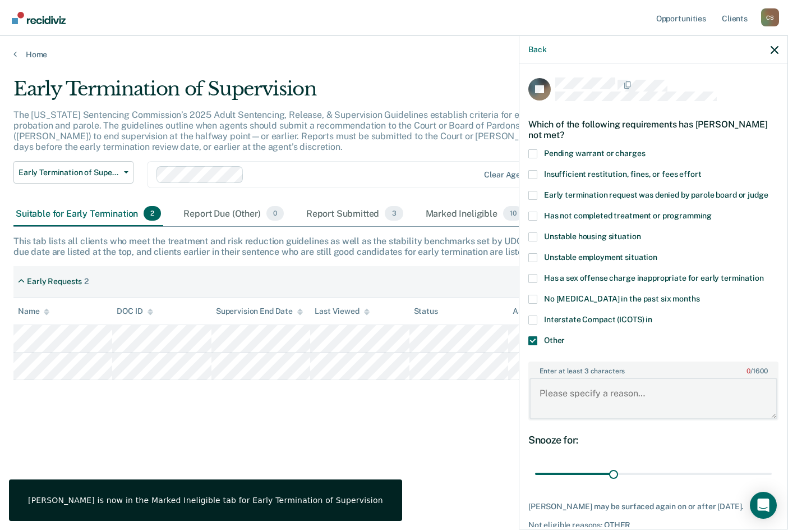
click at [580, 401] on textarea "Enter at least 3 characters 0 / 1600" at bounding box center [654, 399] width 248 height 42
paste textarea "Has a Termination report started."
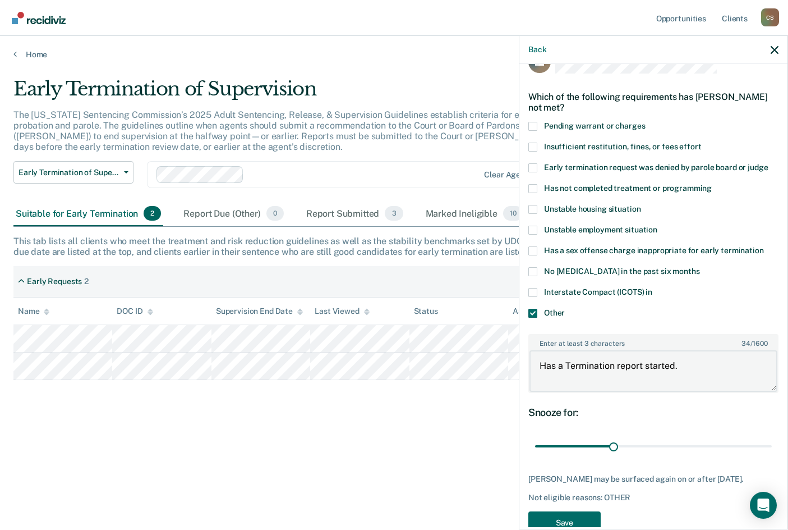
scroll to position [54, 0]
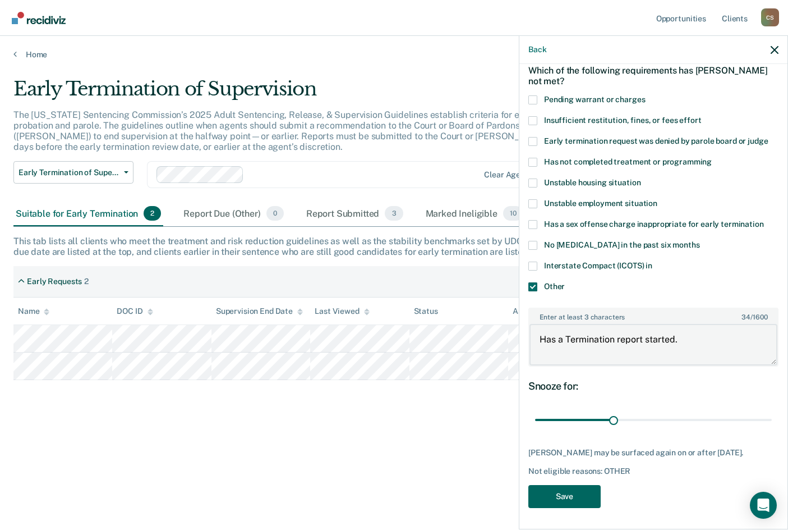
type textarea "Has a Termination report started."
click at [573, 492] on button "Save" at bounding box center [565, 496] width 72 height 23
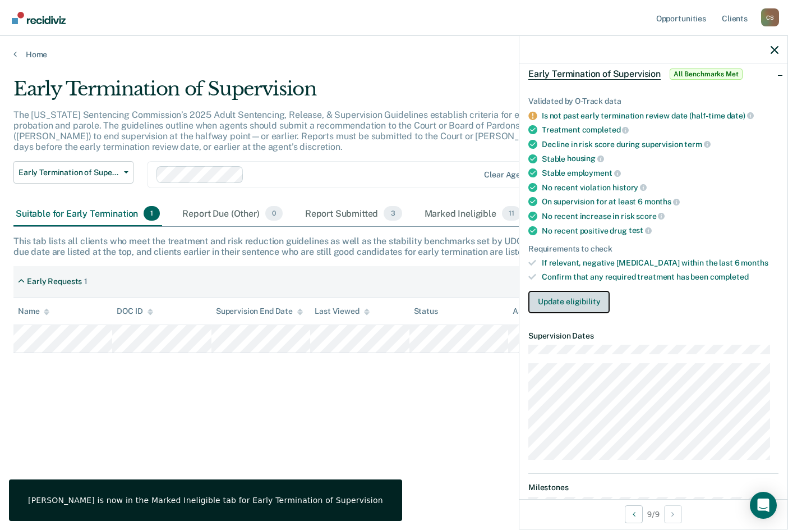
click at [586, 291] on button "Update eligibility" at bounding box center [569, 302] width 81 height 22
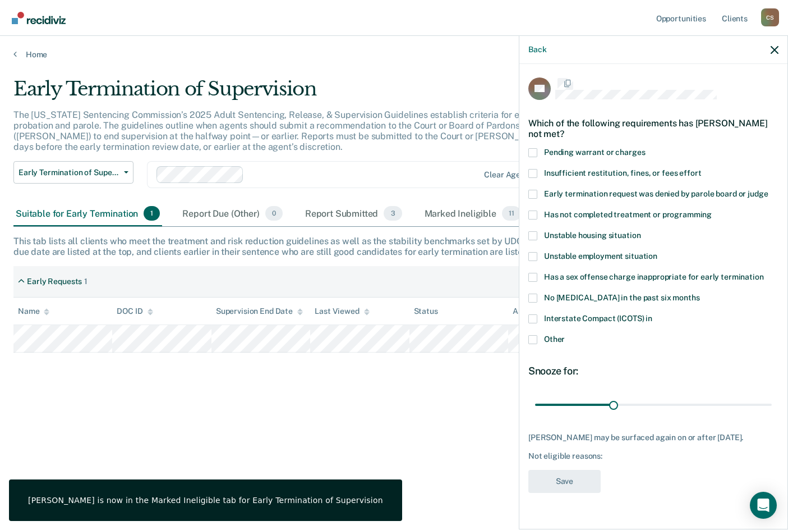
scroll to position [0, 0]
click at [531, 334] on div "Interstate Compact (ICOTS) in" at bounding box center [654, 325] width 250 height 21
drag, startPoint x: 530, startPoint y: 341, endPoint x: 530, endPoint y: 347, distance: 6.2
click at [529, 341] on span at bounding box center [533, 340] width 9 height 9
click at [565, 336] on input "Other" at bounding box center [565, 336] width 0 height 0
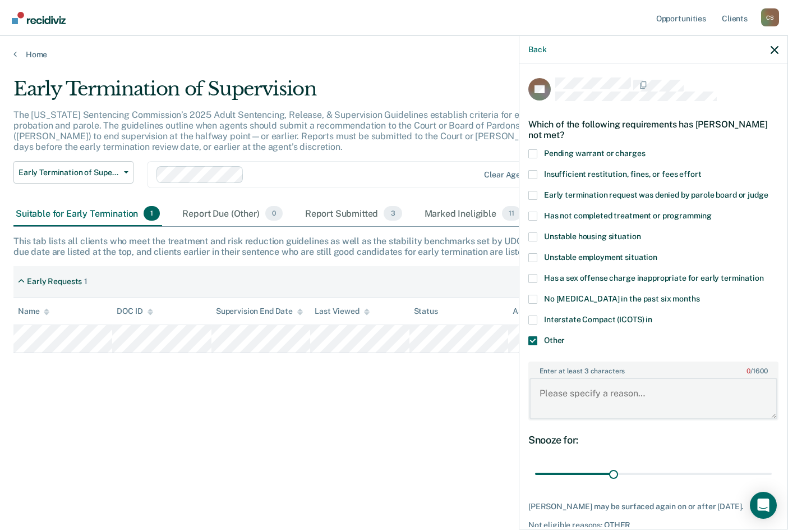
click at [574, 406] on textarea "Enter at least 3 characters 0 / 1600" at bounding box center [654, 399] width 248 height 42
paste textarea "Has a Termination report started."
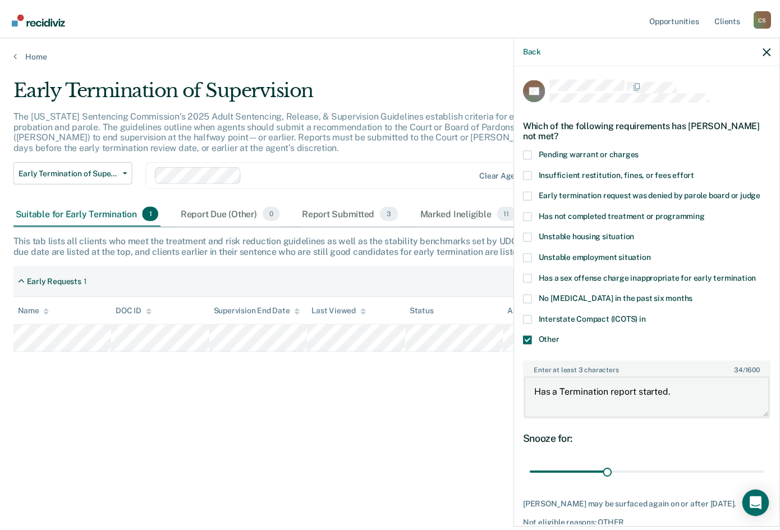
scroll to position [56, 0]
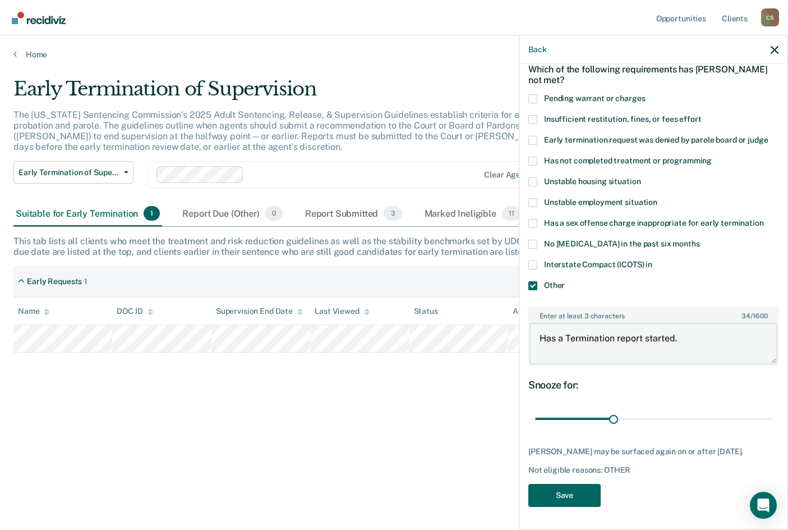
type textarea "Has a Termination report started."
click at [581, 506] on button "Save" at bounding box center [565, 495] width 72 height 23
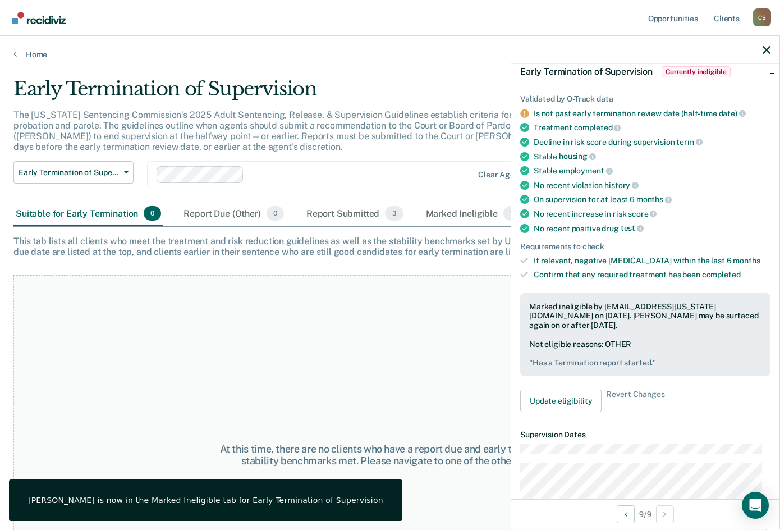
click at [772, 47] on div at bounding box center [645, 50] width 268 height 28
click at [765, 48] on icon "button" at bounding box center [767, 50] width 8 height 8
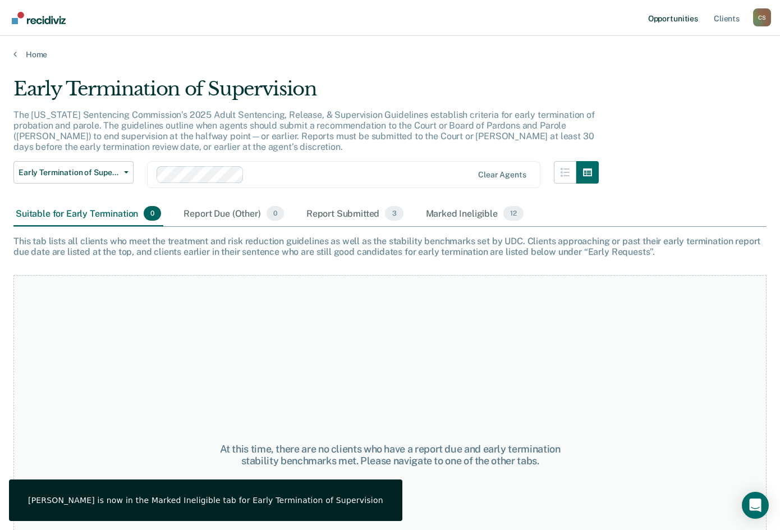
click at [681, 20] on link "Opportunities" at bounding box center [673, 18] width 54 height 36
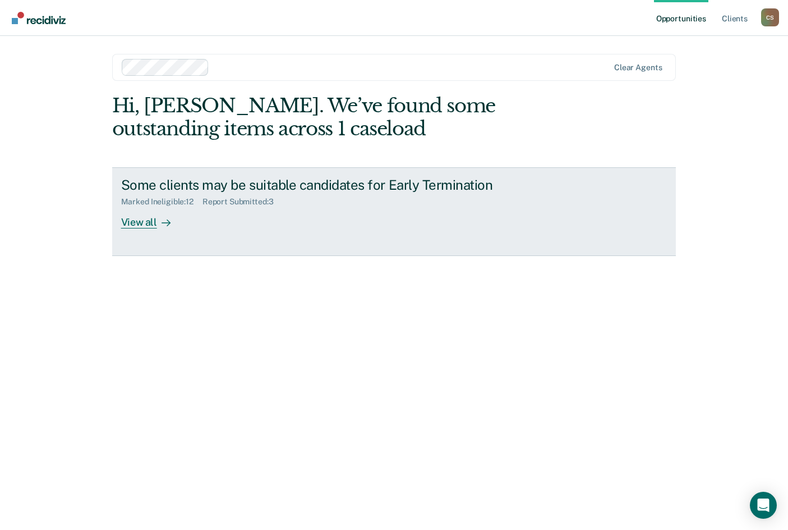
click at [142, 219] on div "View all" at bounding box center [152, 218] width 63 height 22
